Goal: Task Accomplishment & Management: Manage account settings

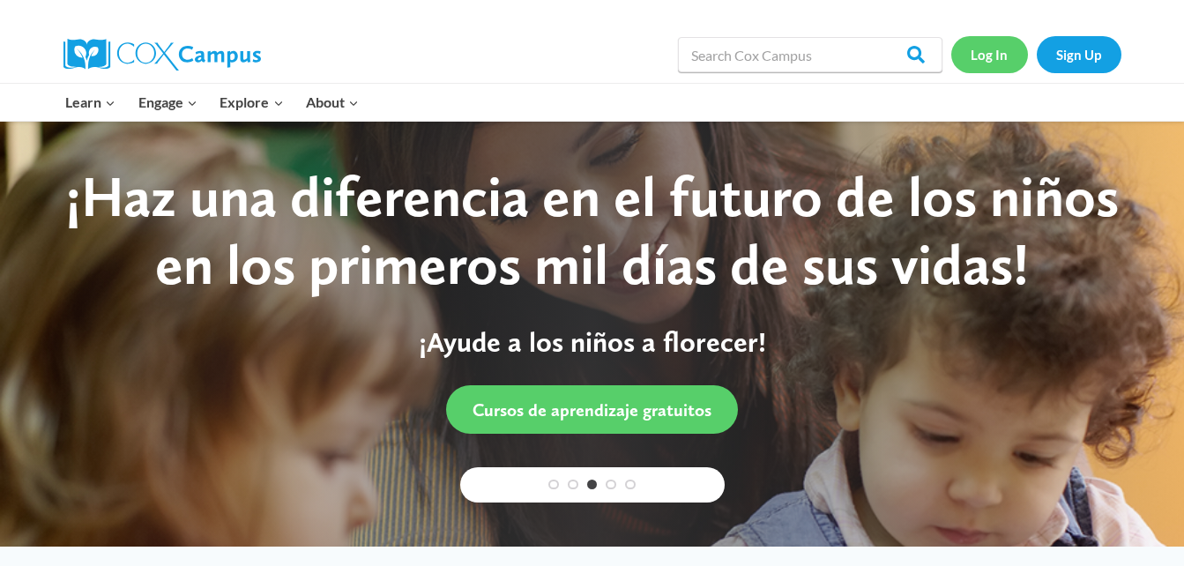
click at [984, 63] on link "Log In" at bounding box center [990, 54] width 77 height 36
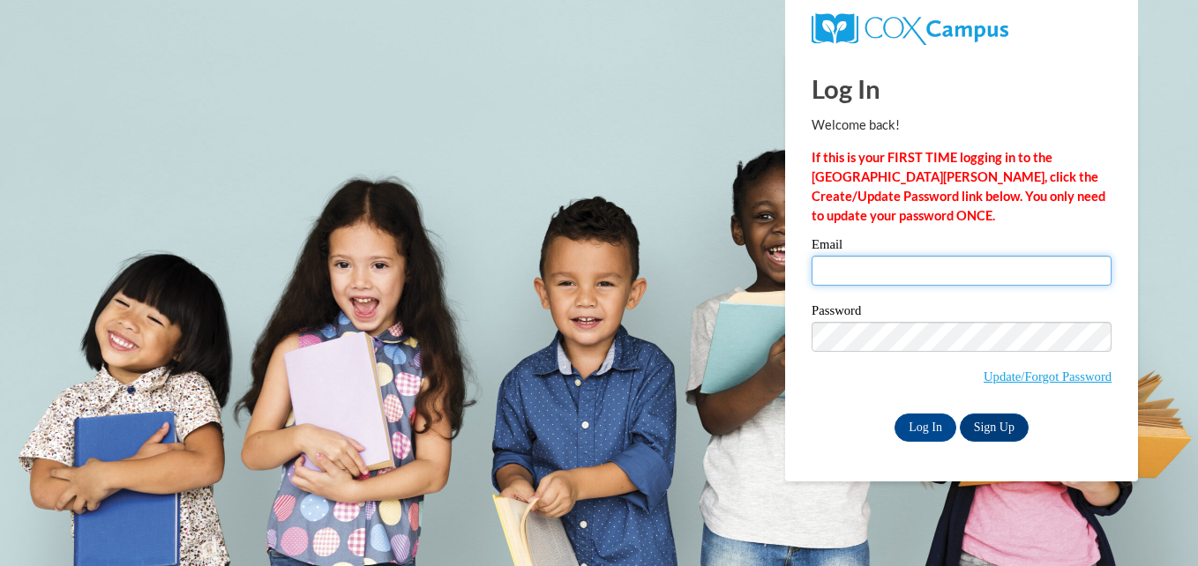
drag, startPoint x: 0, startPoint y: 0, endPoint x: 969, endPoint y: 266, distance: 1005.1
click at [969, 266] on input "Email" at bounding box center [961, 271] width 300 height 30
type input "[EMAIL_ADDRESS][DOMAIN_NAME]"
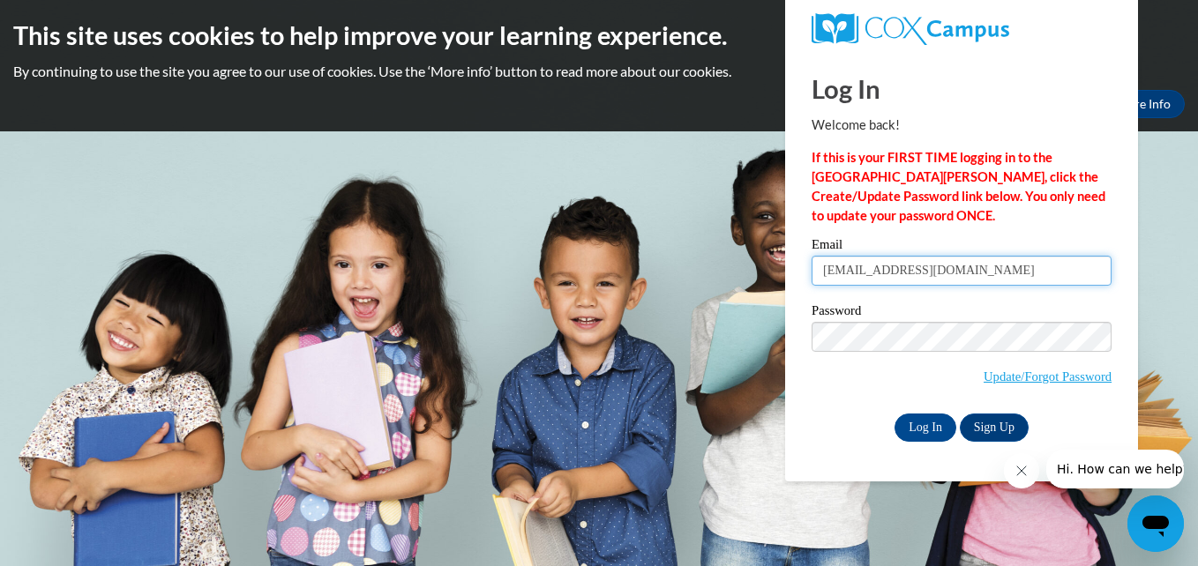
click at [994, 272] on input "[EMAIL_ADDRESS][DOMAIN_NAME]" at bounding box center [961, 271] width 300 height 30
